Goal: Information Seeking & Learning: Learn about a topic

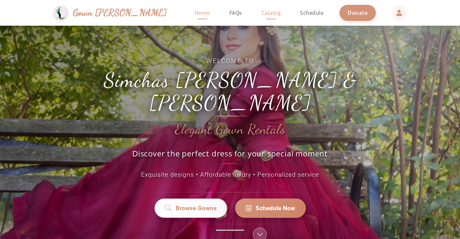
click at [255, 17] on link "Catalog" at bounding box center [271, 13] width 32 height 26
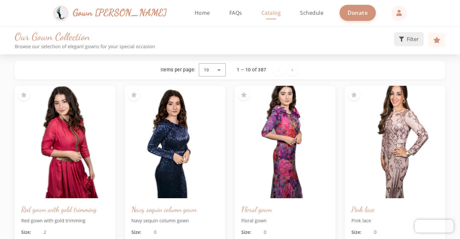
click at [401, 41] on icon at bounding box center [401, 39] width 5 height 5
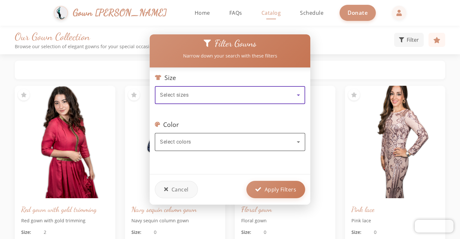
click at [218, 138] on div "Select colors" at bounding box center [228, 142] width 137 height 8
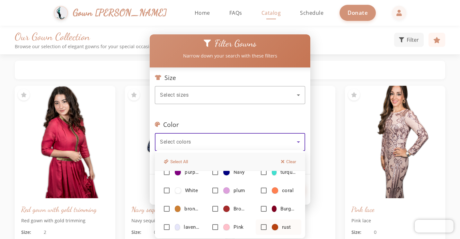
scroll to position [40, 0]
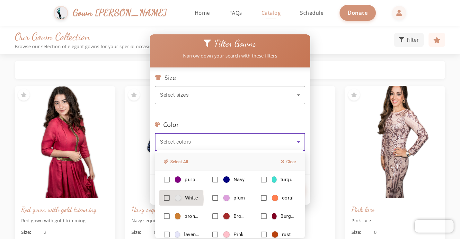
click at [165, 199] on mat-pseudo-checkbox at bounding box center [167, 198] width 6 height 6
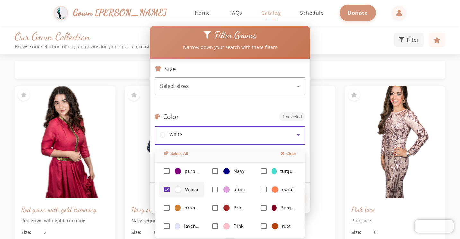
click at [266, 81] on div at bounding box center [230, 119] width 460 height 239
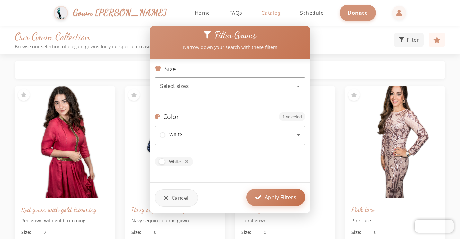
click at [272, 197] on span "Apply Filters" at bounding box center [281, 197] width 32 height 8
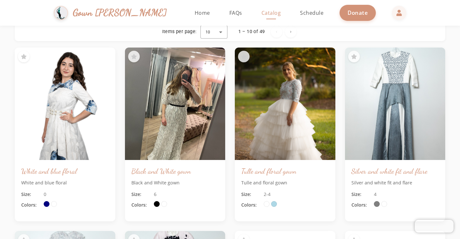
scroll to position [71, 0]
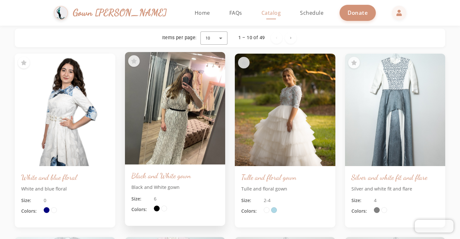
click at [192, 136] on img at bounding box center [174, 108] width 105 height 118
click at [166, 125] on img at bounding box center [174, 108] width 105 height 118
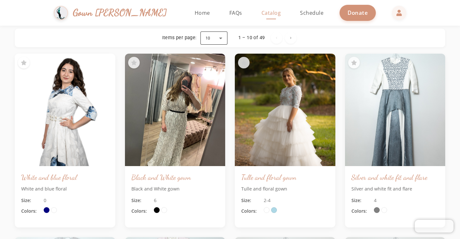
click at [217, 39] on div at bounding box center [213, 37] width 27 height 15
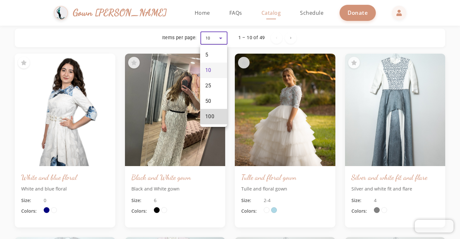
click at [216, 113] on mat-option "100" at bounding box center [213, 116] width 27 height 15
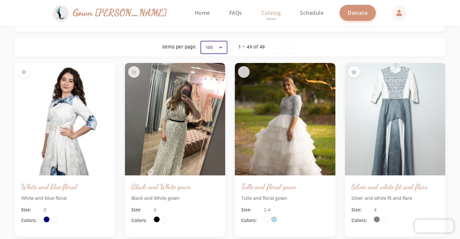
scroll to position [62, 0]
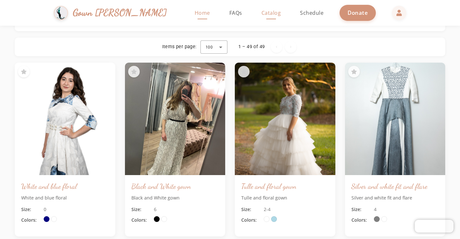
click at [189, 17] on link "Home" at bounding box center [202, 13] width 28 height 26
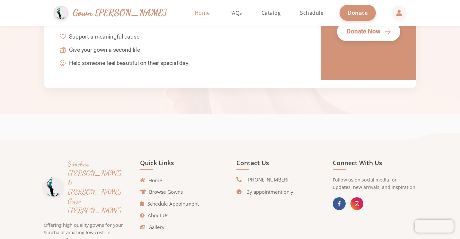
scroll to position [1458, 0]
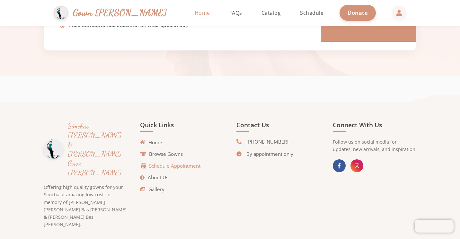
click at [164, 167] on link "Schedule Appointment" at bounding box center [171, 165] width 59 height 7
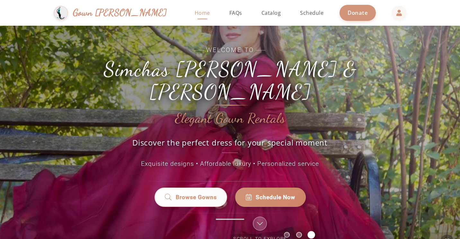
scroll to position [11, 0]
click at [223, 17] on link "FAQs" at bounding box center [236, 13] width 26 height 26
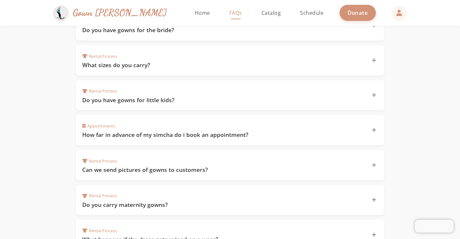
scroll to position [258, 0]
click at [111, 128] on div "Appointments How far in advance of my simcha do i book an appointment?" at bounding box center [226, 129] width 288 height 17
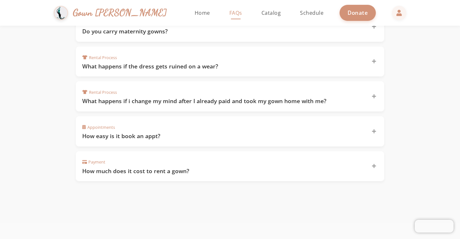
scroll to position [453, 0]
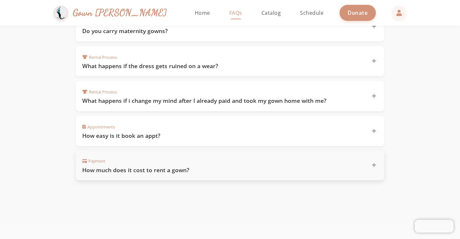
click at [105, 169] on h3 "How much does it cost to rent a gown?" at bounding box center [222, 170] width 281 height 8
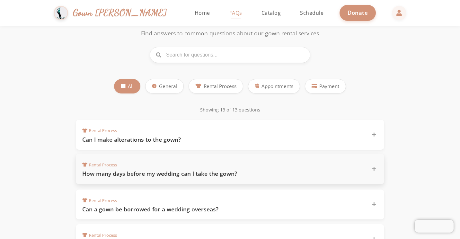
scroll to position [44, 0]
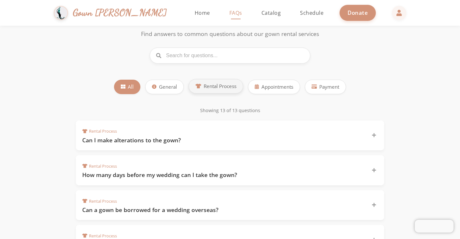
click at [212, 89] on span "Rental Process" at bounding box center [220, 86] width 33 height 7
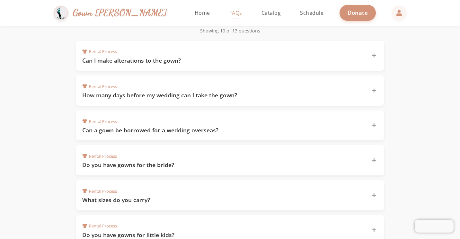
scroll to position [122, 0]
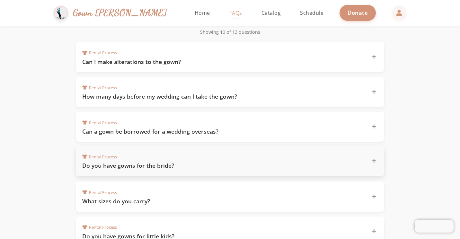
click at [97, 163] on h3 "Do you have gowns for the bride?" at bounding box center [222, 166] width 281 height 8
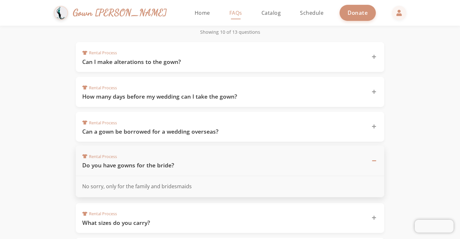
click at [97, 163] on h3 "Do you have gowns for the bride?" at bounding box center [222, 165] width 281 height 8
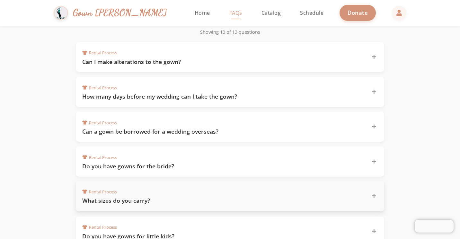
click at [97, 200] on h3 "What sizes do you carry?" at bounding box center [222, 201] width 281 height 8
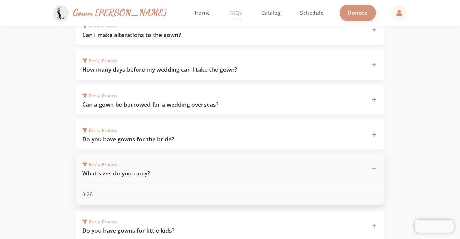
scroll to position [154, 0]
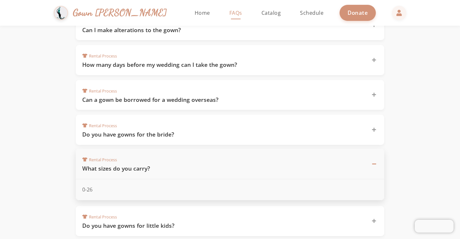
click at [107, 166] on h3 "What sizes do you carry?" at bounding box center [222, 168] width 281 height 8
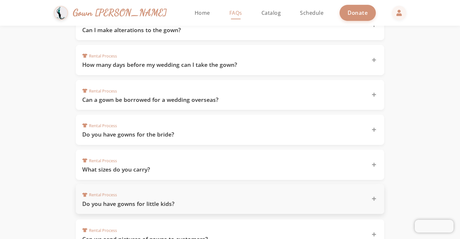
click at [113, 203] on h3 "Do you have gowns for little kids?" at bounding box center [222, 204] width 281 height 8
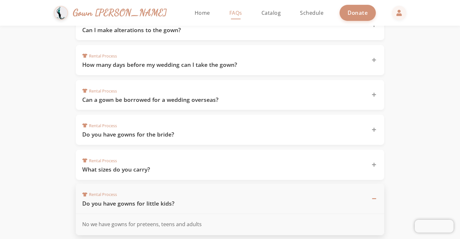
click at [113, 203] on h3 "Do you have gowns for little kids?" at bounding box center [222, 203] width 281 height 8
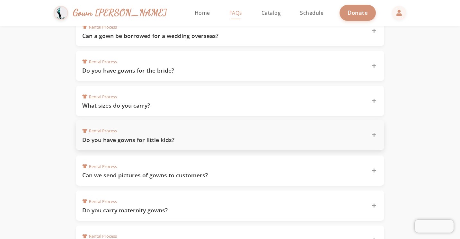
scroll to position [218, 0]
click at [130, 170] on h3 "Can we send pictures of gowns to customers?" at bounding box center [222, 174] width 281 height 8
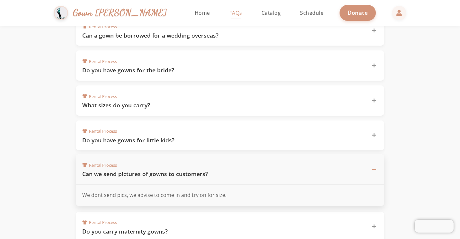
click at [130, 170] on h3 "Can we send pictures of gowns to customers?" at bounding box center [222, 174] width 281 height 8
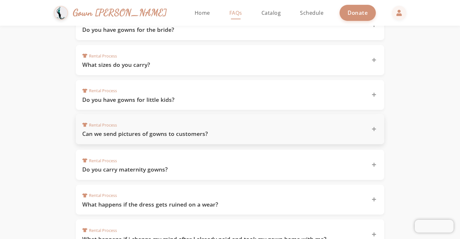
scroll to position [259, 0]
click at [130, 168] on h3 "Do you carry maternity gowns?" at bounding box center [222, 169] width 281 height 8
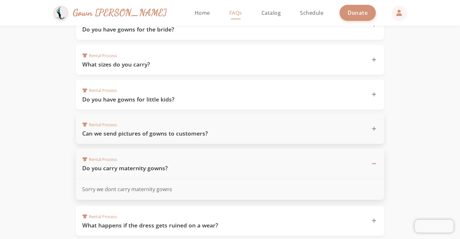
click at [130, 168] on h3 "Do you carry maternity gowns?" at bounding box center [222, 168] width 281 height 8
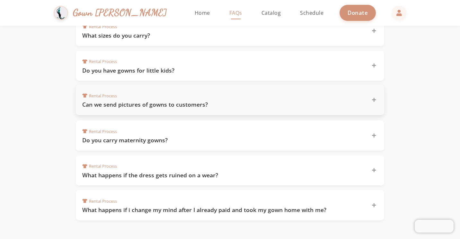
scroll to position [288, 0]
click at [130, 171] on h3 "What happens if the dress gets ruined on a wear?" at bounding box center [222, 175] width 281 height 8
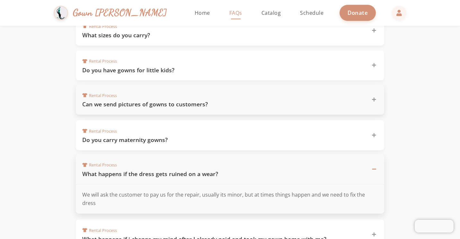
click at [130, 170] on h3 "What happens if the dress gets ruined on a wear?" at bounding box center [222, 174] width 281 height 8
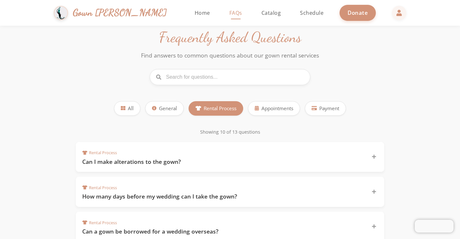
scroll to position [22, 0]
click at [259, 107] on button "Appointments" at bounding box center [274, 108] width 52 height 14
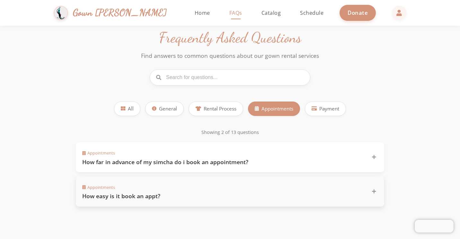
click at [156, 198] on h3 "How easy is it book an appt?" at bounding box center [222, 196] width 281 height 8
click at [155, 159] on h3 "How far in advance of my simcha do i book an appointment?" at bounding box center [222, 161] width 281 height 8
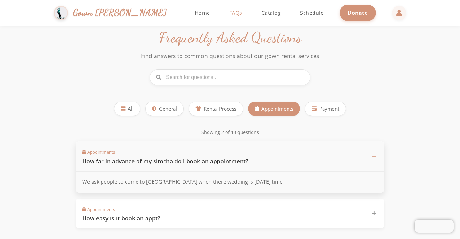
click at [155, 159] on h3 "How far in advance of my simcha do i book an appointment?" at bounding box center [222, 161] width 281 height 8
